Goal: Information Seeking & Learning: Learn about a topic

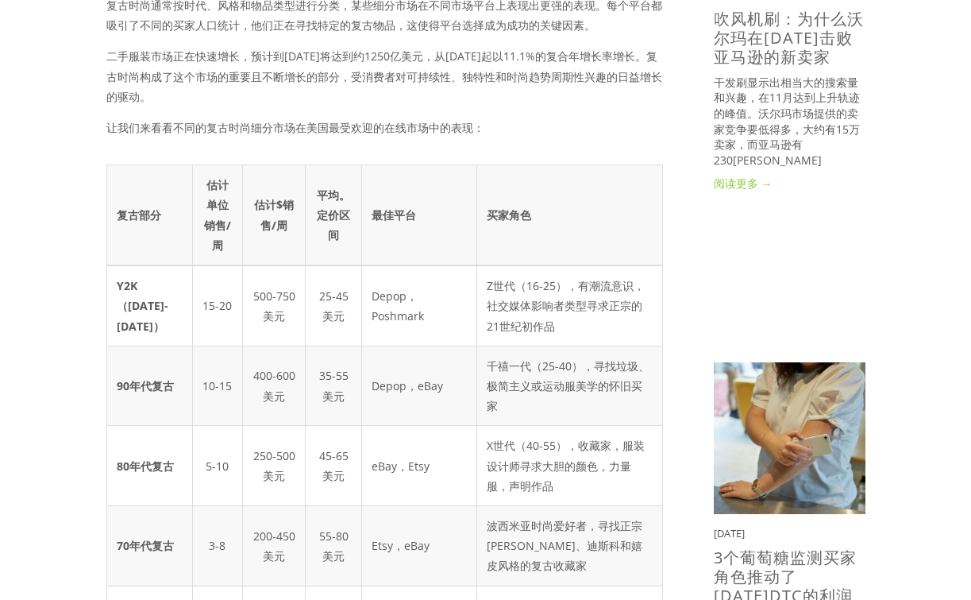
scroll to position [425, 0]
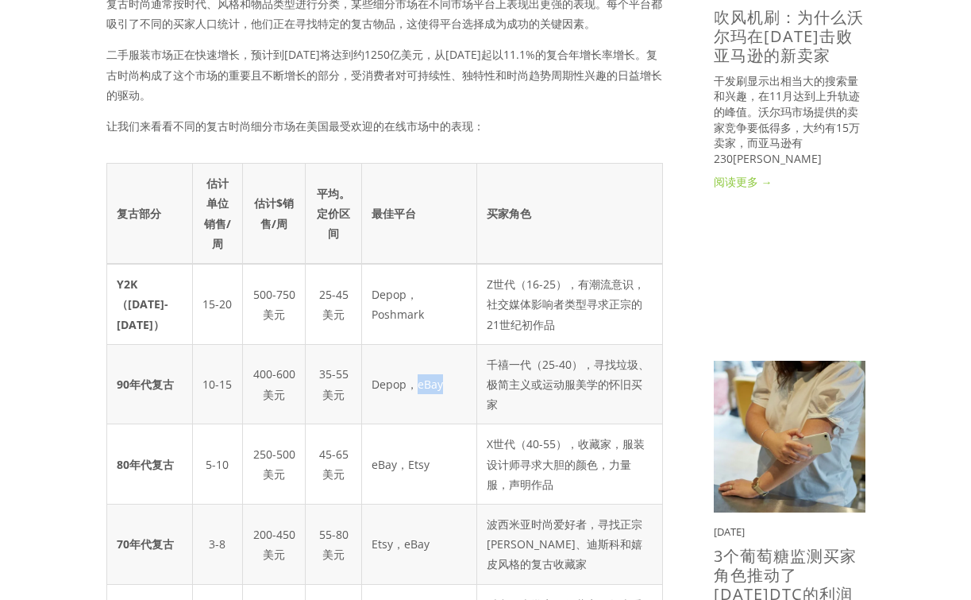
drag, startPoint x: 386, startPoint y: 388, endPoint x: 412, endPoint y: 388, distance: 26.2
click at [412, 388] on td "Depop，eBay" at bounding box center [419, 384] width 115 height 80
copy td "eBay"
click at [383, 421] on td "Depop，eBay" at bounding box center [419, 384] width 115 height 80
drag, startPoint x: 385, startPoint y: 391, endPoint x: 411, endPoint y: 386, distance: 25.9
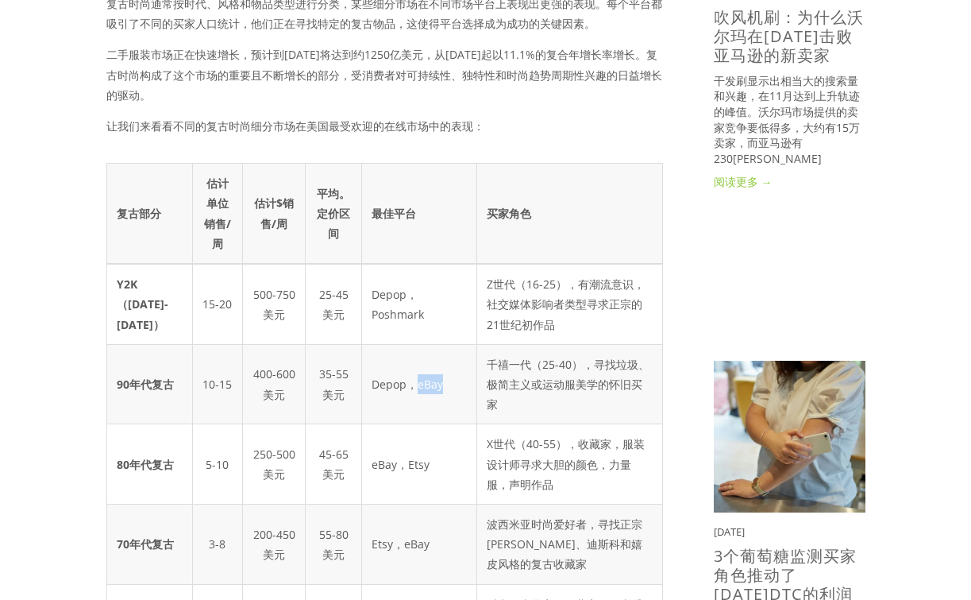
click at [411, 386] on td "Depop，eBay" at bounding box center [419, 384] width 115 height 80
copy td "eBay"
click at [399, 397] on td "Depop，eBay" at bounding box center [419, 384] width 115 height 80
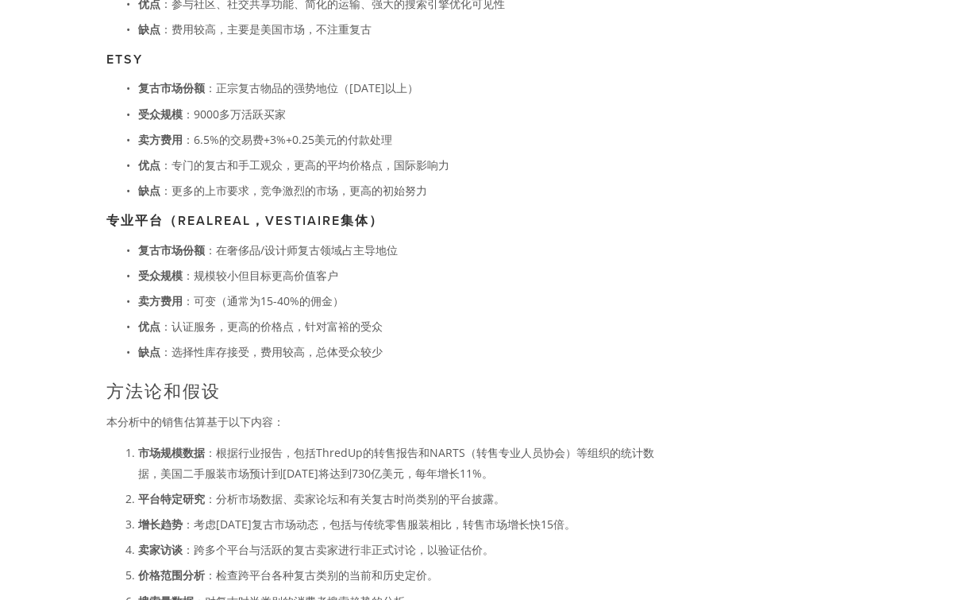
scroll to position [2035, 0]
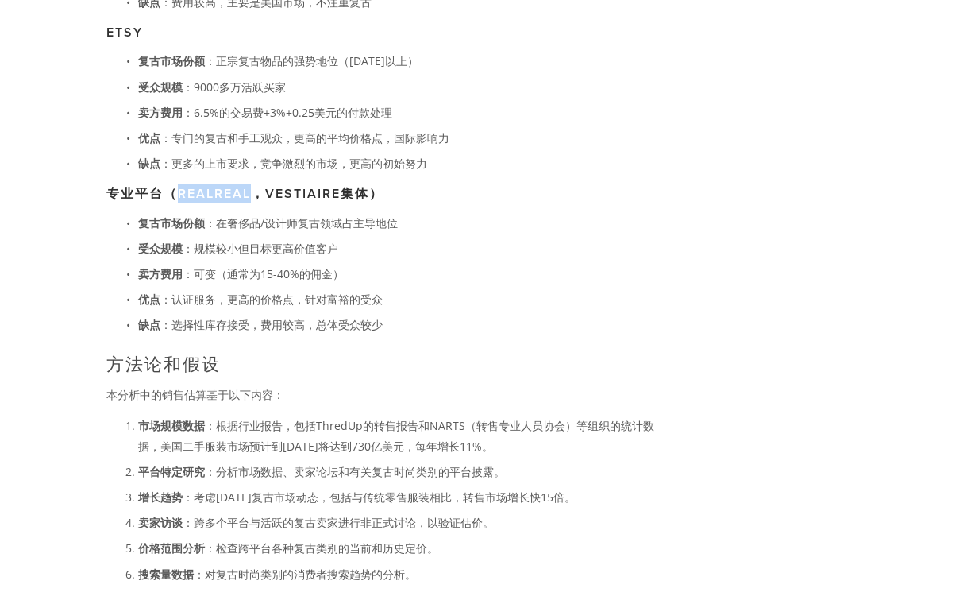
drag, startPoint x: 252, startPoint y: 237, endPoint x: 182, endPoint y: 239, distance: 69.9
click at [181, 201] on h3 "专业平台（REALREAL，VESTIAIRE集体）" at bounding box center [384, 193] width 557 height 15
copy h3 "REALREAL"
click at [389, 270] on ul "复古市场份额 ：在奢侈品/设计师复古领域占主导地位 受众规模 ：规模较小但目标更高价值客户 卖方费用 ：可变（通常为15-40%的佣金） 优点 ：认证服务，更…" at bounding box center [384, 274] width 557 height 122
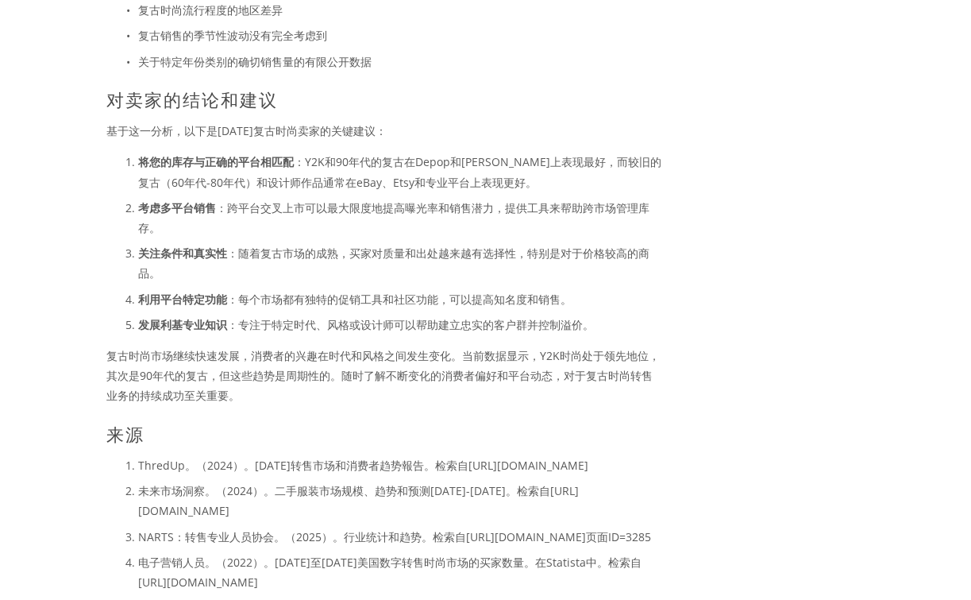
scroll to position [2685, 0]
